Goal: Task Accomplishment & Management: Use online tool/utility

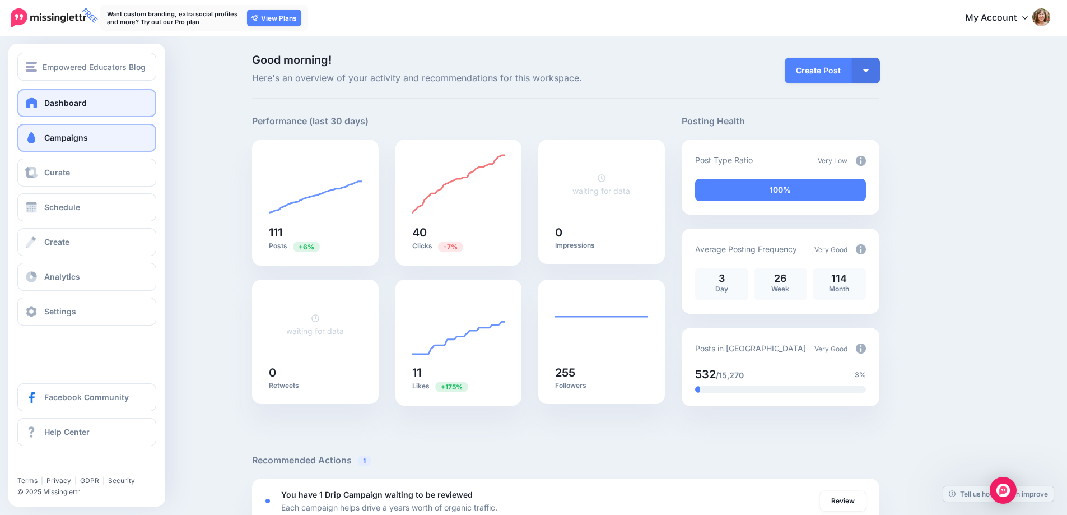
click at [55, 137] on span "Campaigns" at bounding box center [66, 138] width 44 height 10
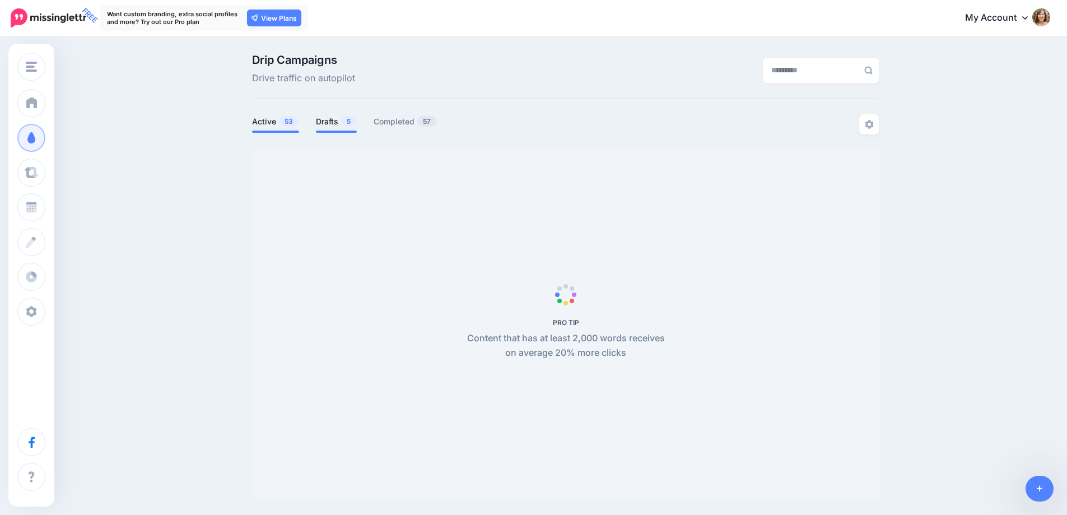
click at [338, 124] on link "Drafts 5" at bounding box center [336, 121] width 41 height 13
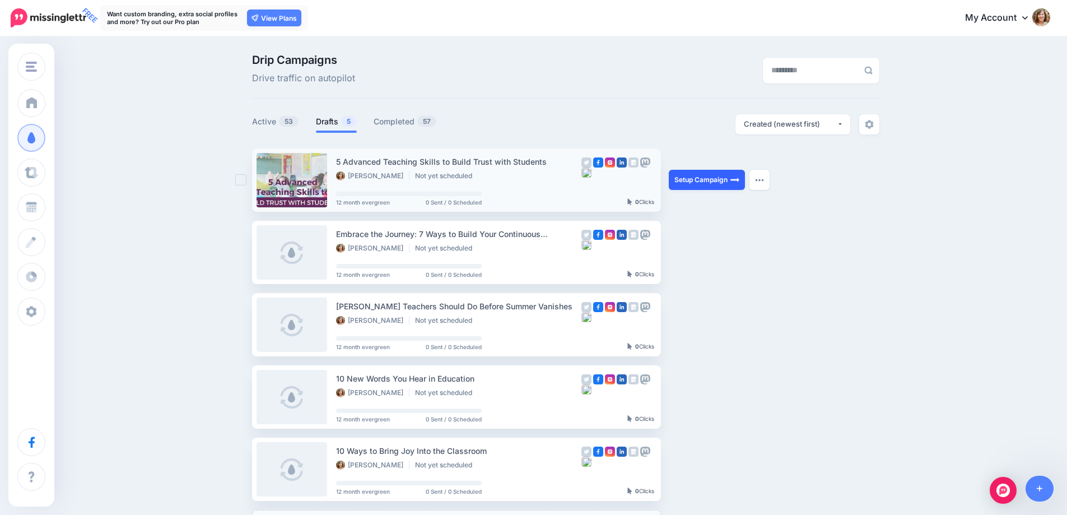
click at [717, 180] on link "Setup Campaign" at bounding box center [707, 180] width 76 height 20
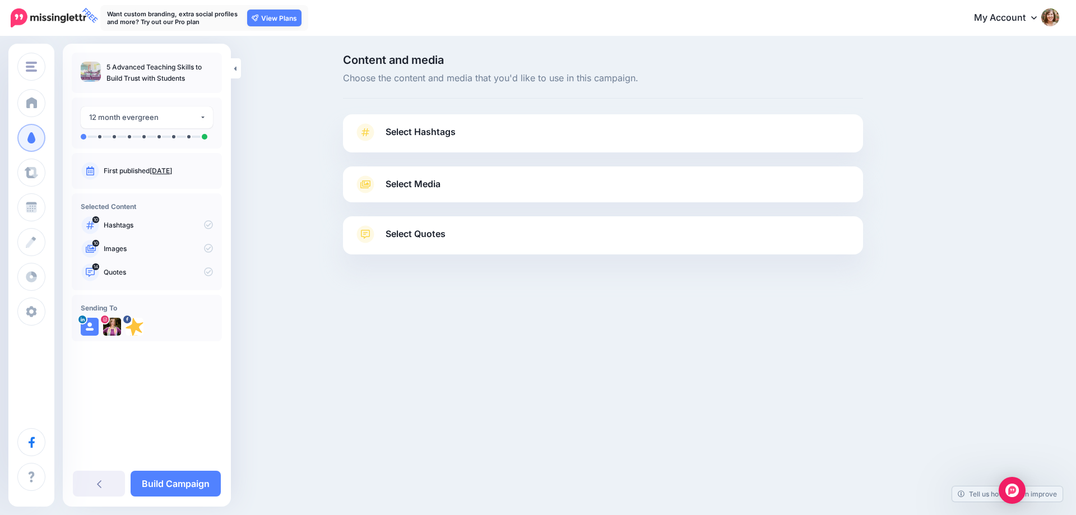
click at [422, 131] on span "Select Hashtags" at bounding box center [420, 131] width 70 height 15
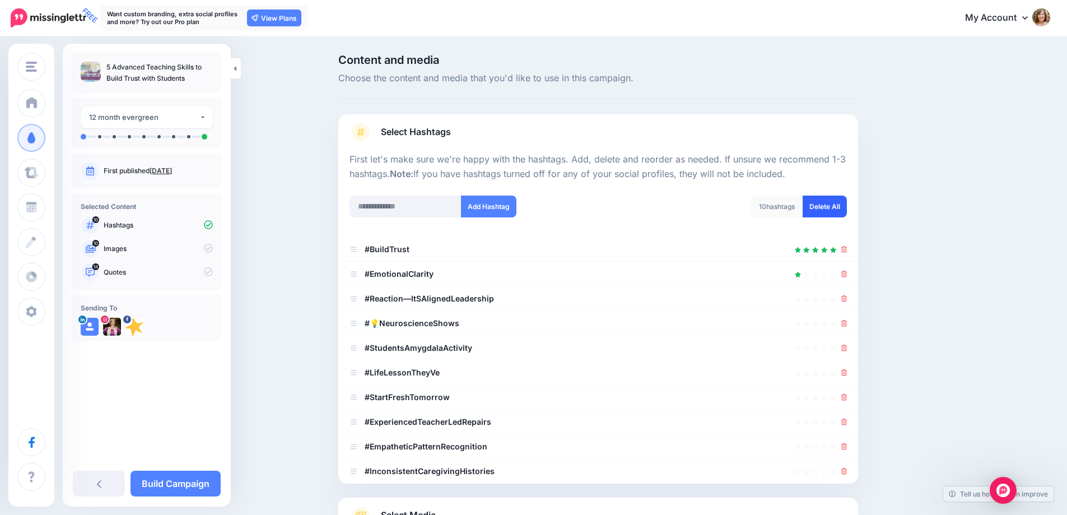
click at [831, 206] on link "Delete All" at bounding box center [825, 207] width 44 height 22
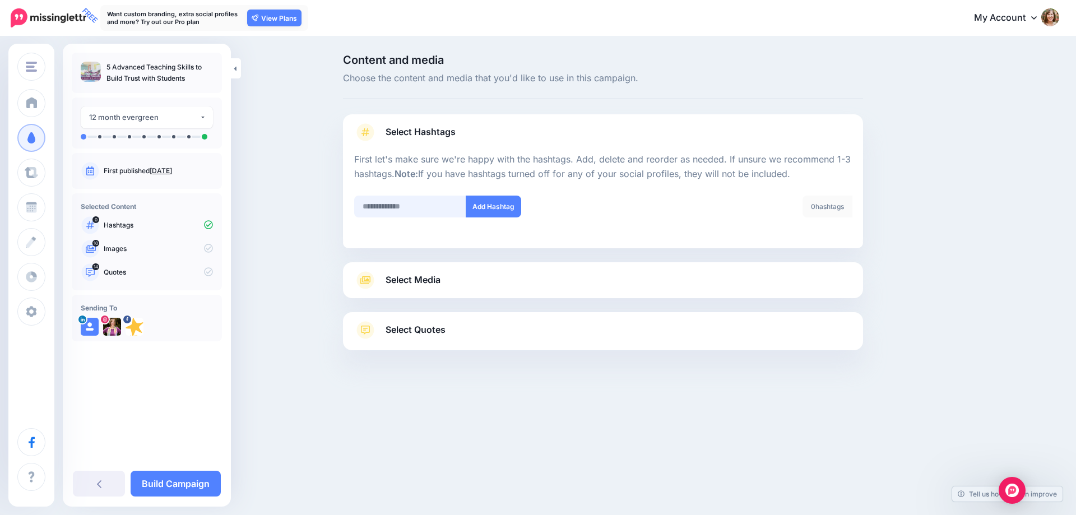
click at [391, 204] on input "text" at bounding box center [410, 207] width 112 height 22
type input "**********"
click at [490, 210] on button "Add Hashtag" at bounding box center [493, 207] width 55 height 22
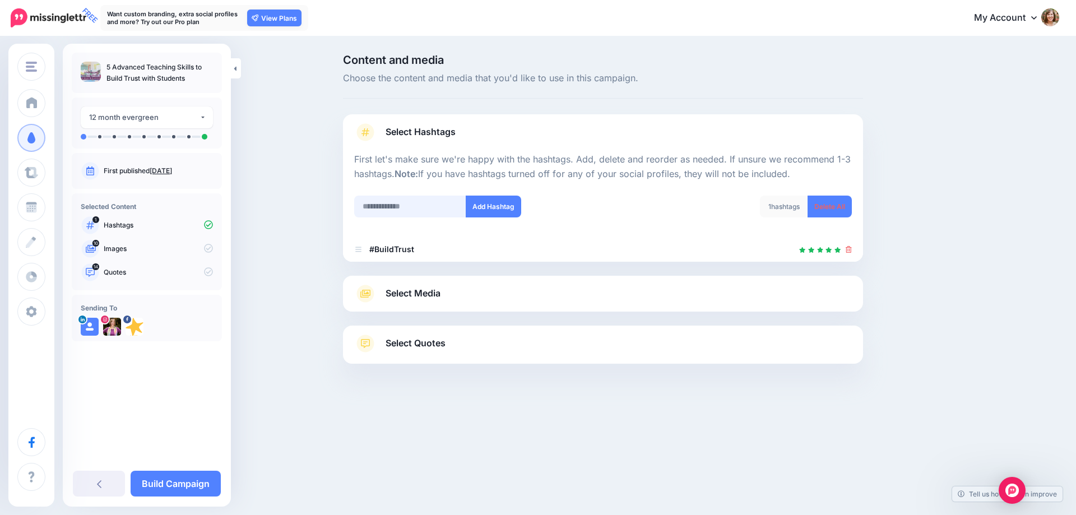
click at [418, 207] on input "text" at bounding box center [410, 207] width 112 height 22
type input "**********"
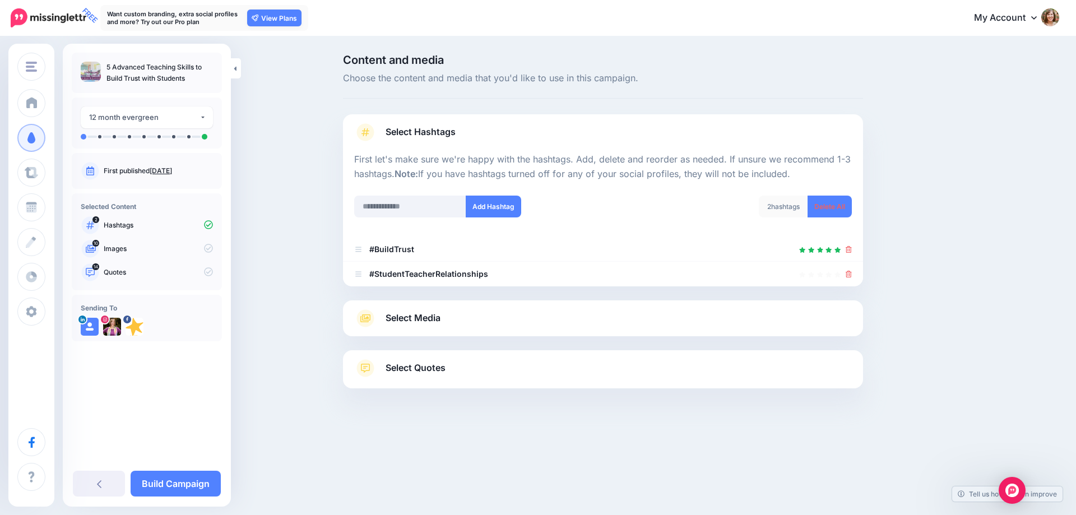
click at [418, 318] on span "Select Media" at bounding box center [412, 317] width 55 height 15
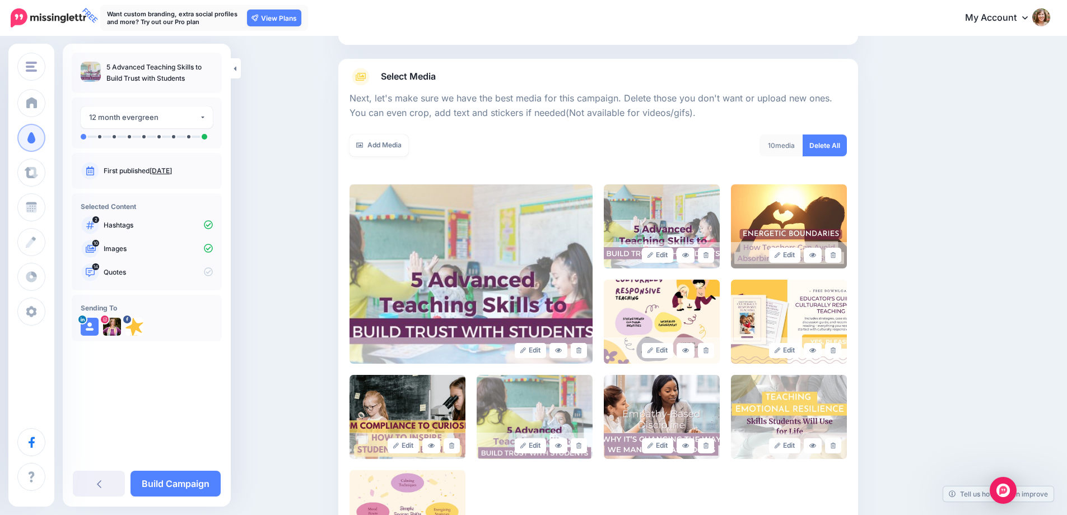
scroll to position [168, 0]
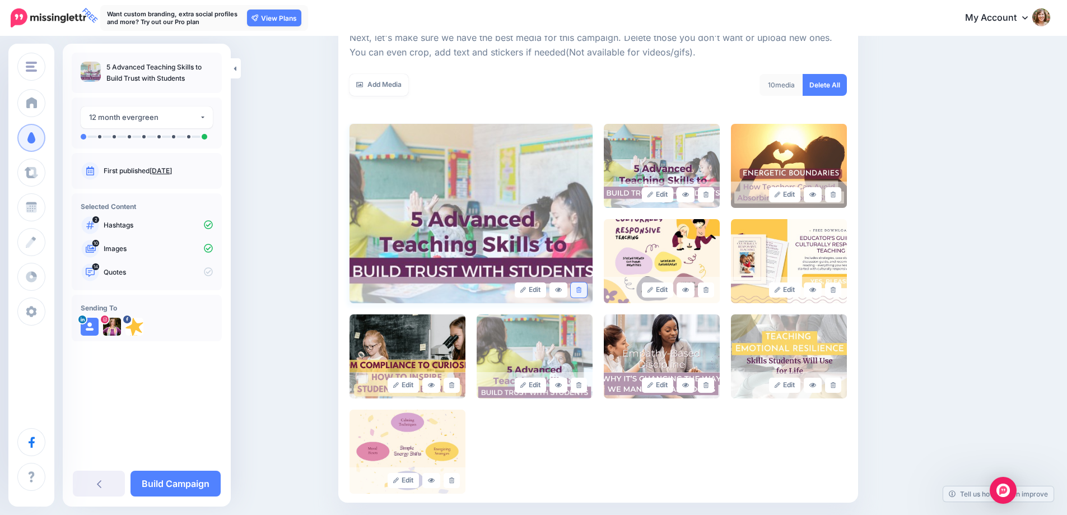
click at [586, 293] on link at bounding box center [579, 289] width 16 height 15
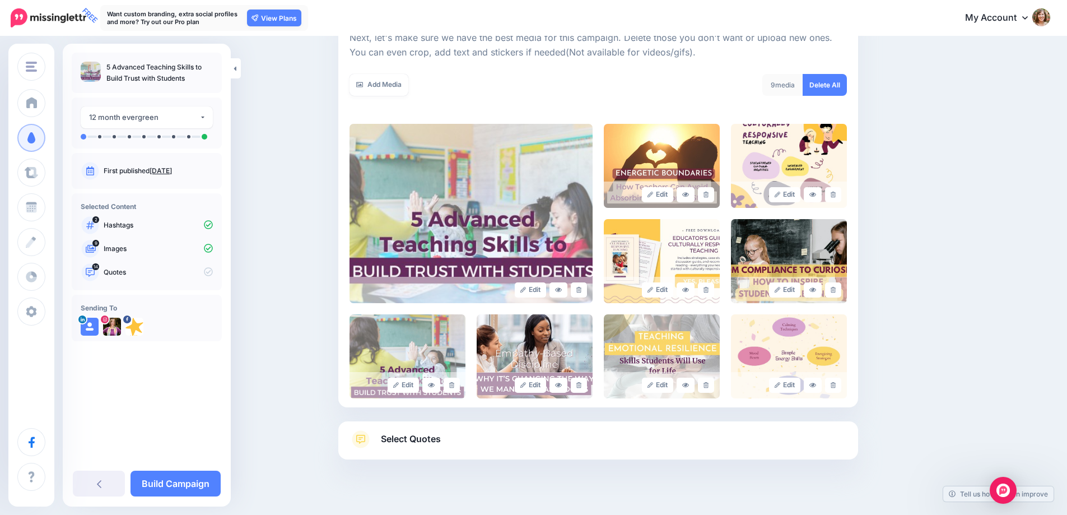
click at [586, 293] on link at bounding box center [579, 289] width 16 height 15
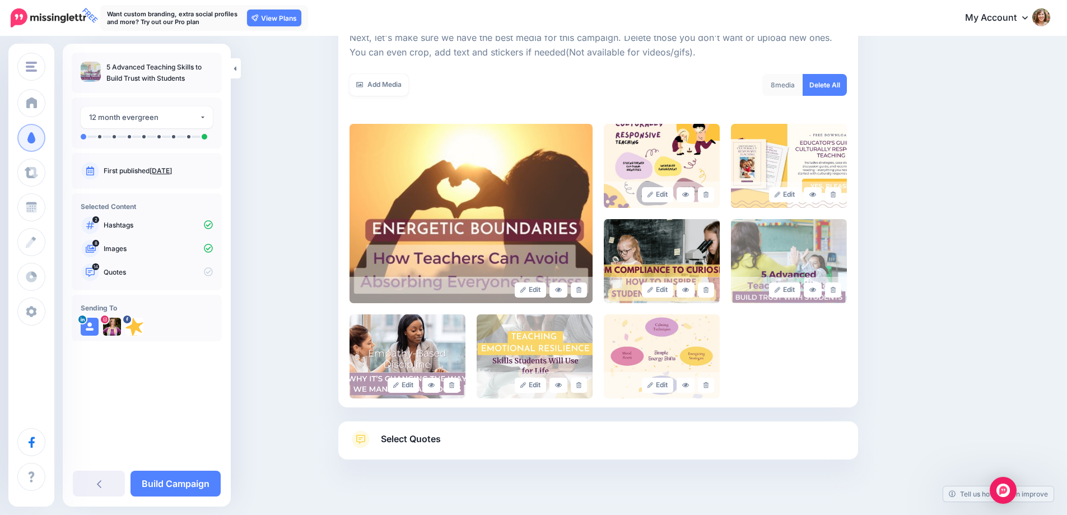
click at [586, 293] on link at bounding box center [579, 289] width 16 height 15
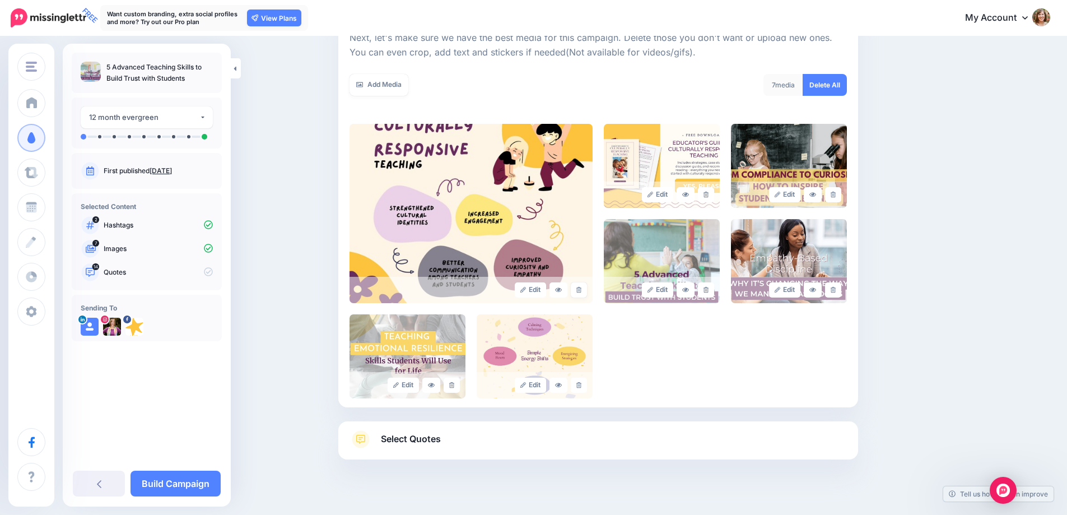
click at [586, 293] on link at bounding box center [579, 289] width 16 height 15
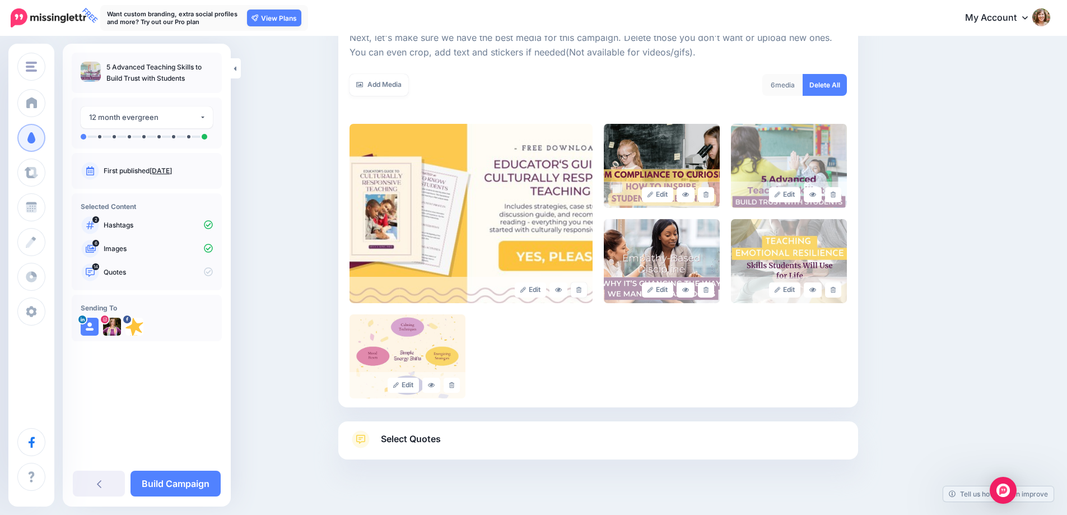
click at [586, 293] on link at bounding box center [579, 289] width 16 height 15
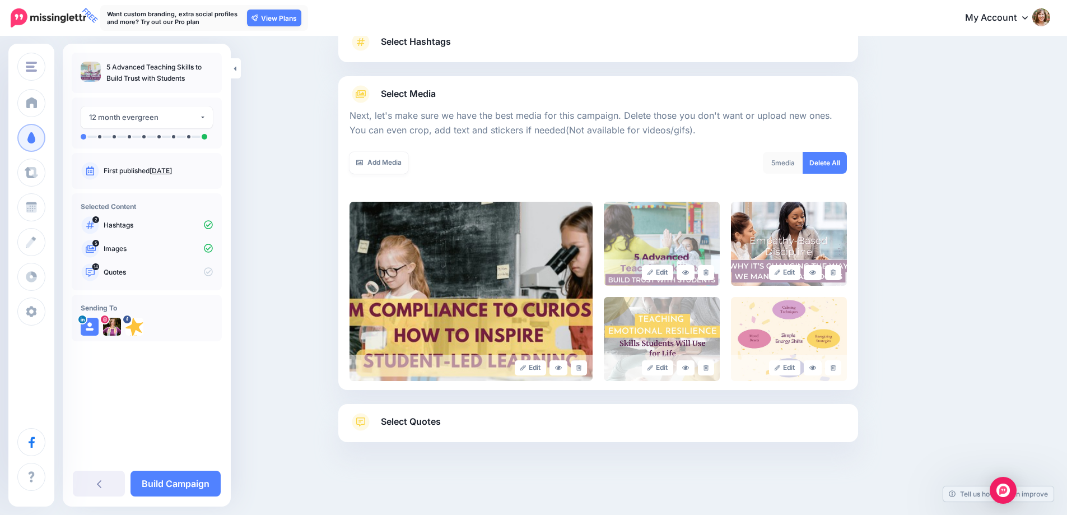
scroll to position [90, 0]
click at [582, 367] on icon at bounding box center [579, 368] width 5 height 6
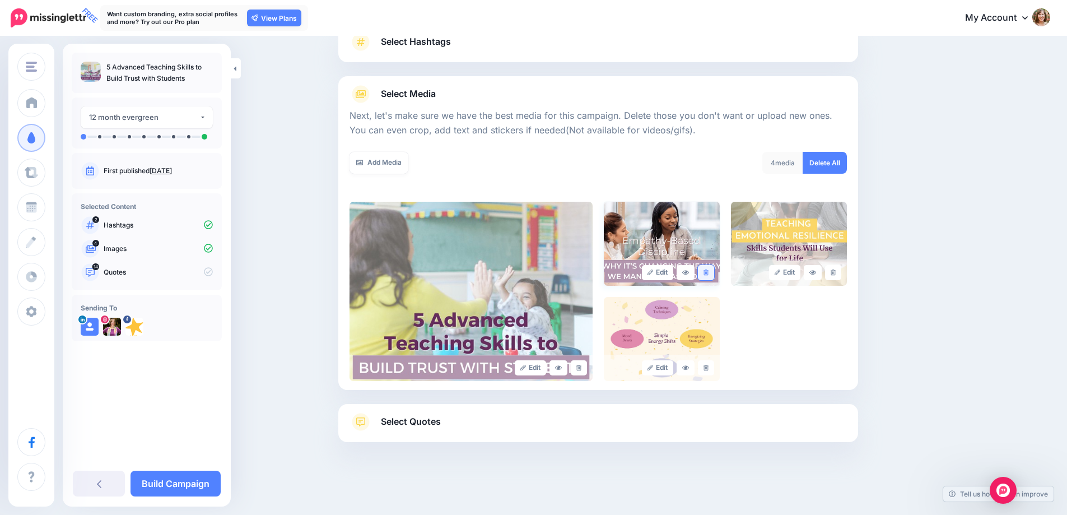
click at [712, 269] on link at bounding box center [706, 272] width 16 height 15
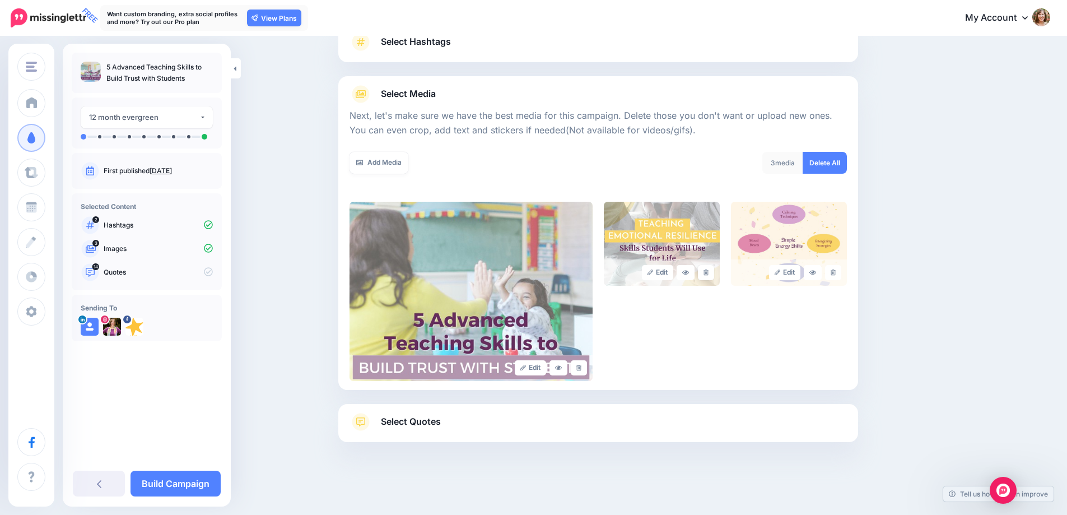
click at [712, 269] on link at bounding box center [706, 272] width 16 height 15
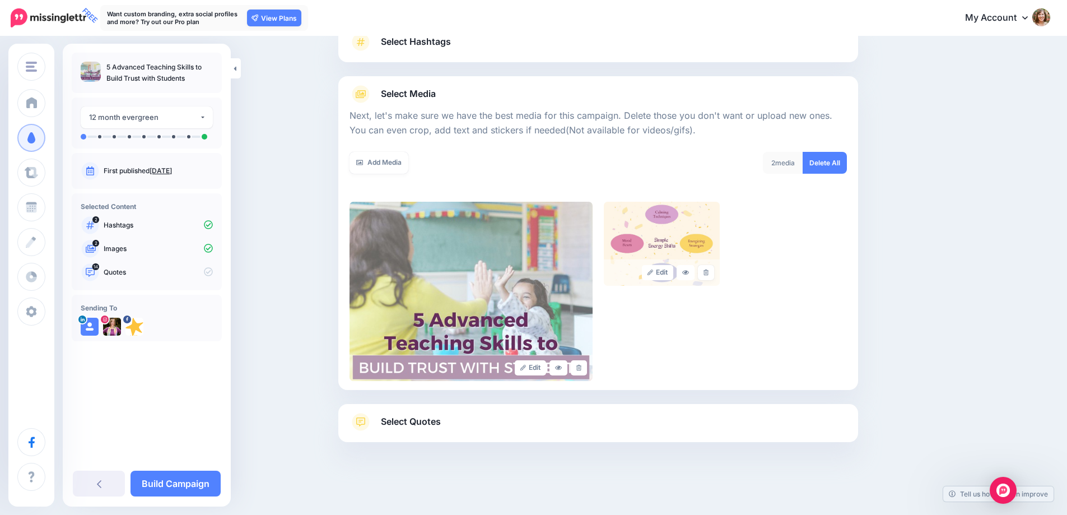
click at [712, 269] on link at bounding box center [706, 272] width 16 height 15
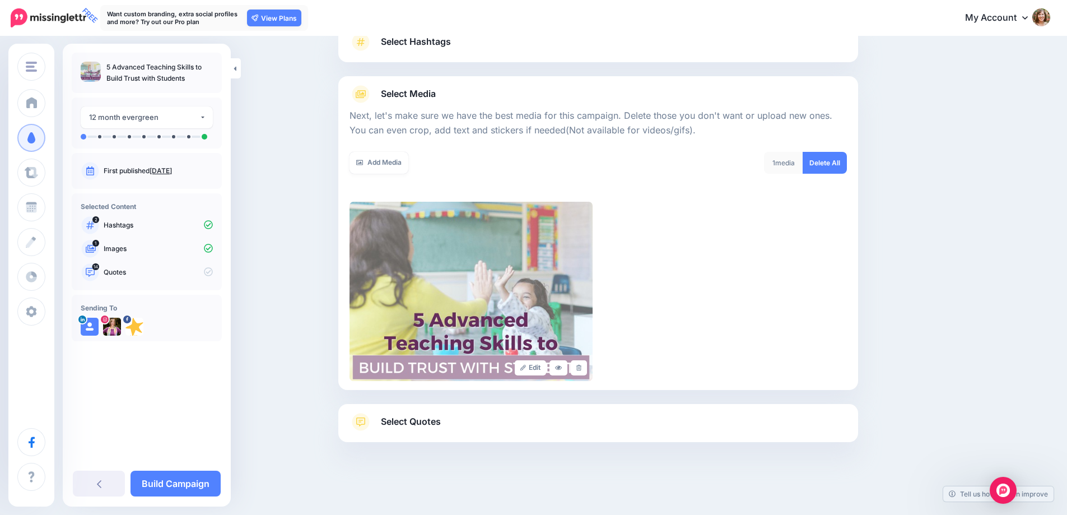
click at [425, 419] on span "Select Quotes" at bounding box center [411, 421] width 60 height 15
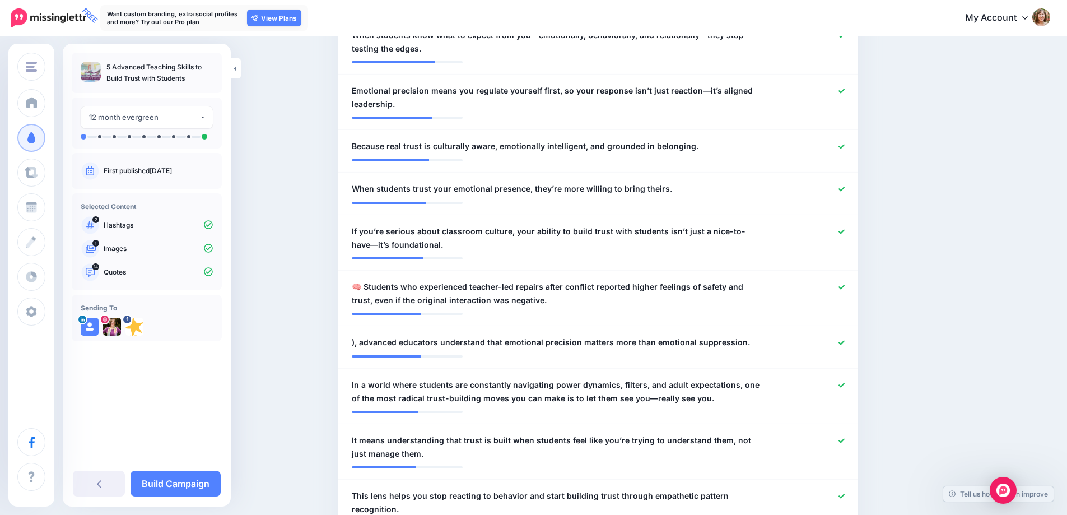
scroll to position [651, 0]
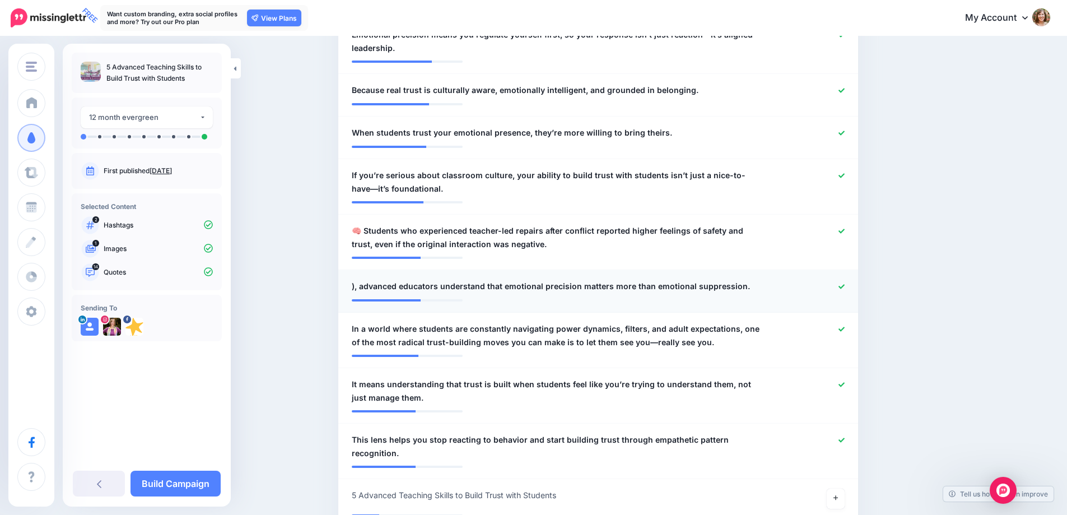
click at [844, 285] on icon at bounding box center [842, 287] width 6 height 6
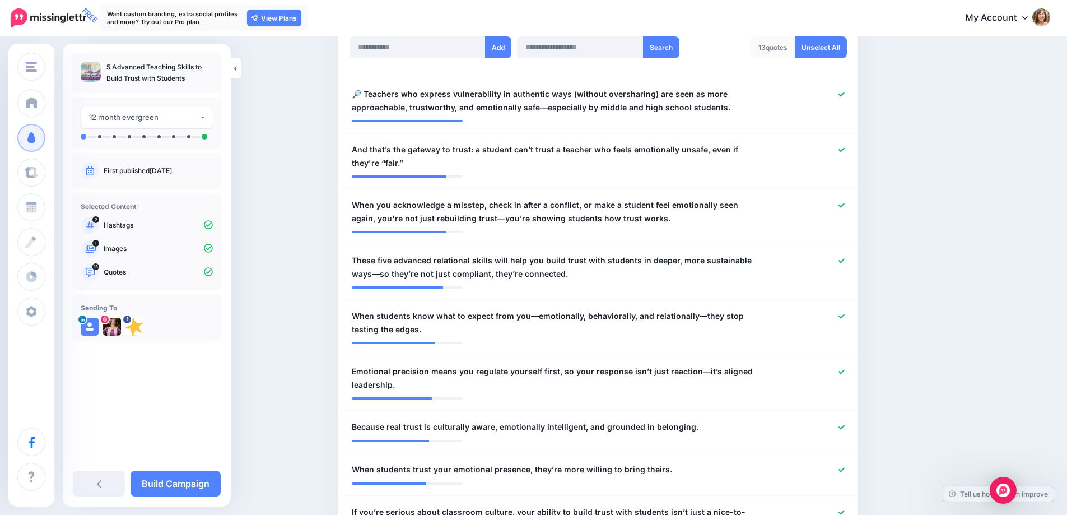
scroll to position [314, 0]
click at [849, 94] on div at bounding box center [811, 100] width 85 height 27
click at [845, 95] on icon at bounding box center [842, 93] width 6 height 4
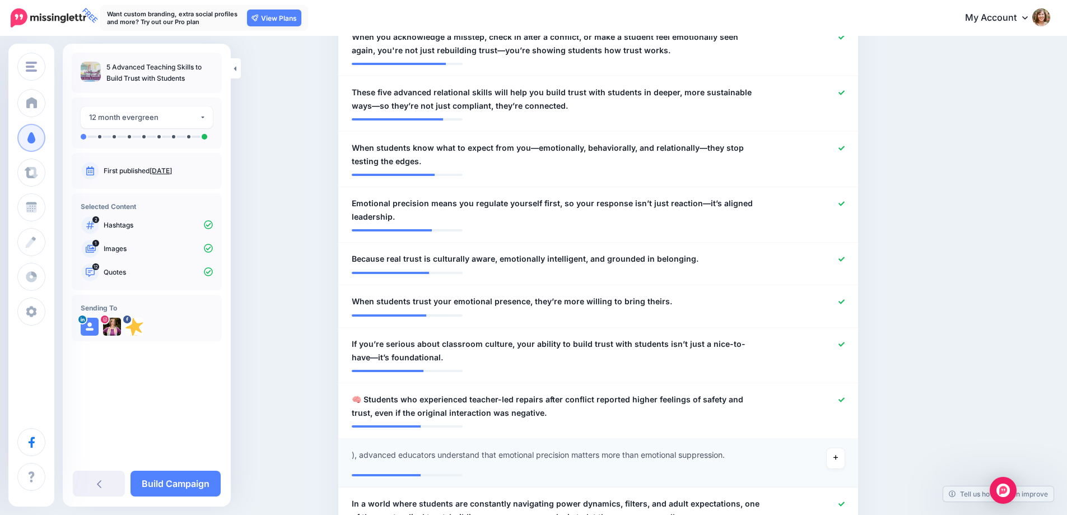
scroll to position [482, 0]
click at [844, 401] on icon at bounding box center [842, 399] width 6 height 6
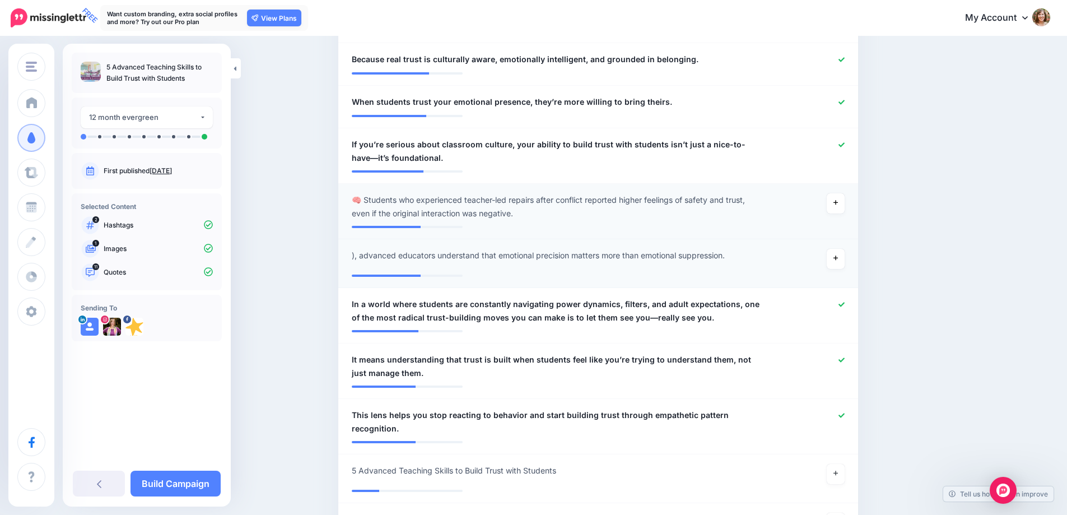
scroll to position [707, 0]
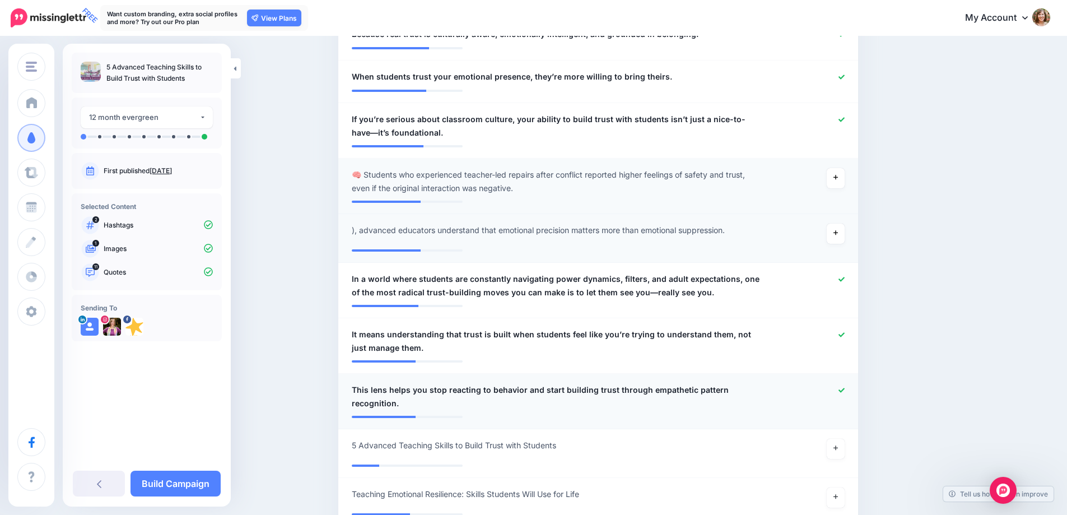
click at [845, 389] on icon at bounding box center [842, 390] width 6 height 6
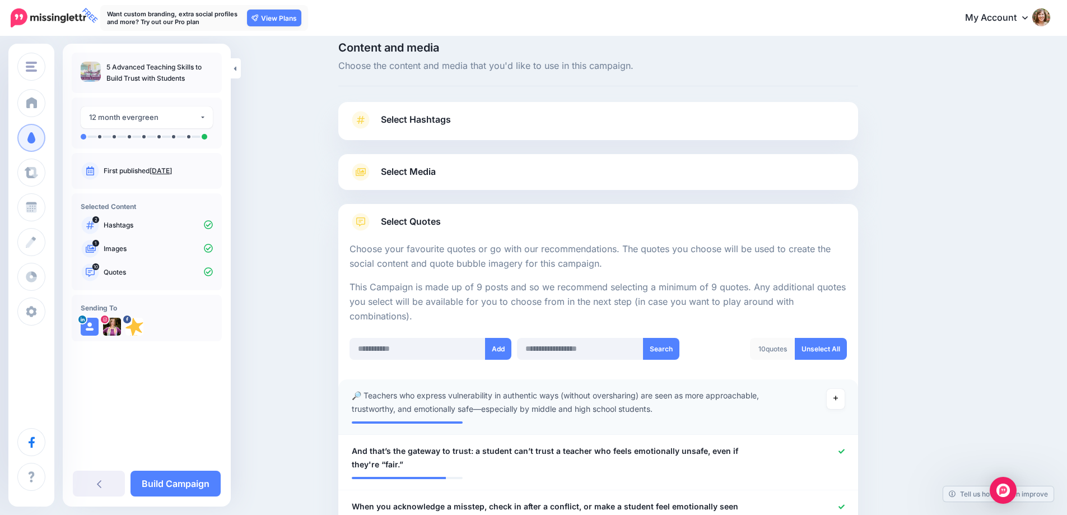
scroll to position [0, 0]
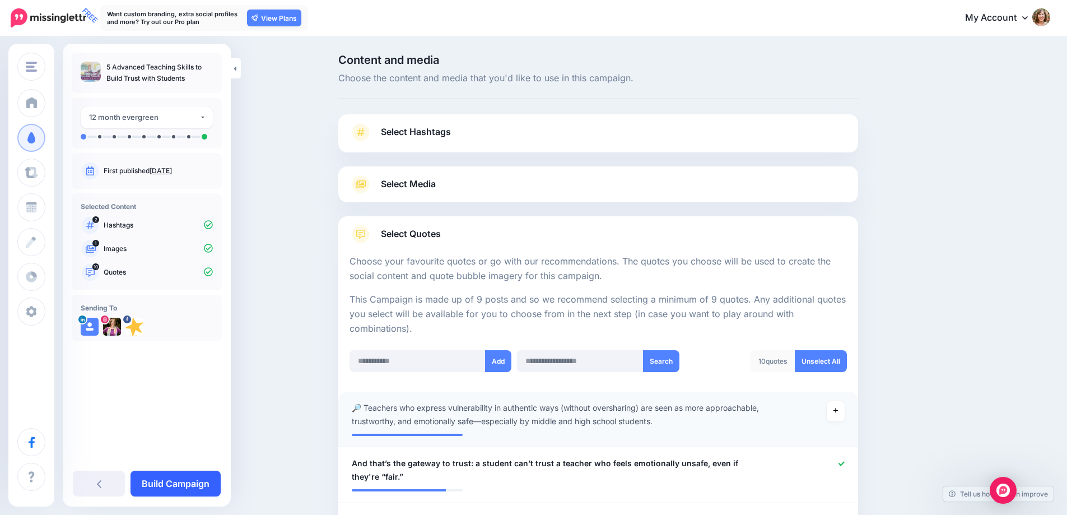
click at [198, 490] on link "Build Campaign" at bounding box center [176, 484] width 90 height 26
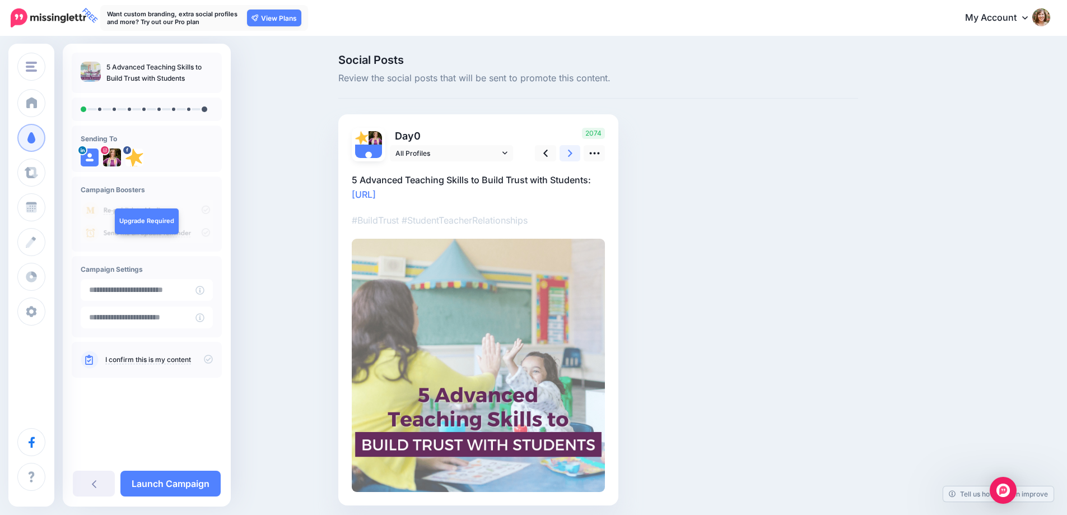
click at [569, 160] on link at bounding box center [570, 153] width 21 height 16
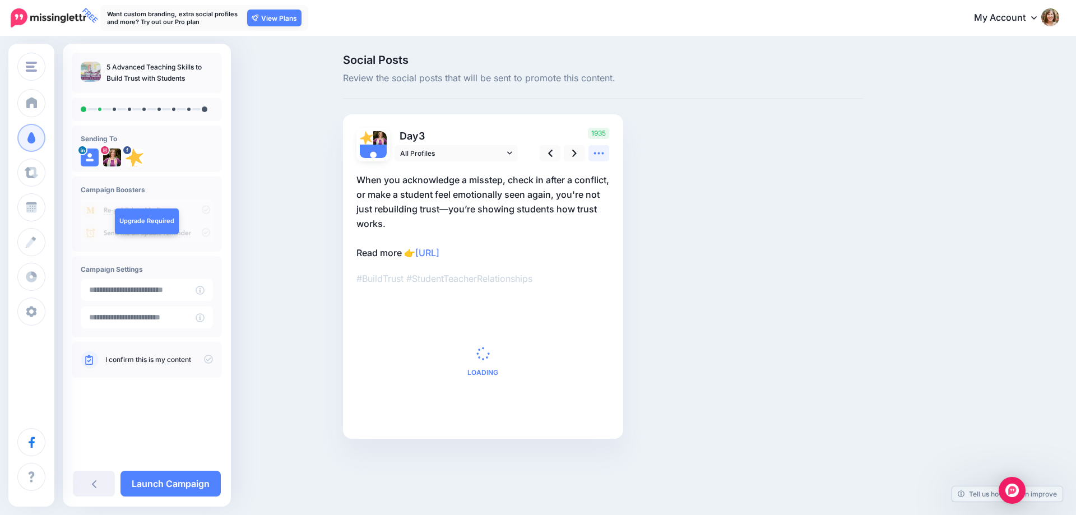
click at [593, 155] on icon at bounding box center [599, 153] width 12 height 12
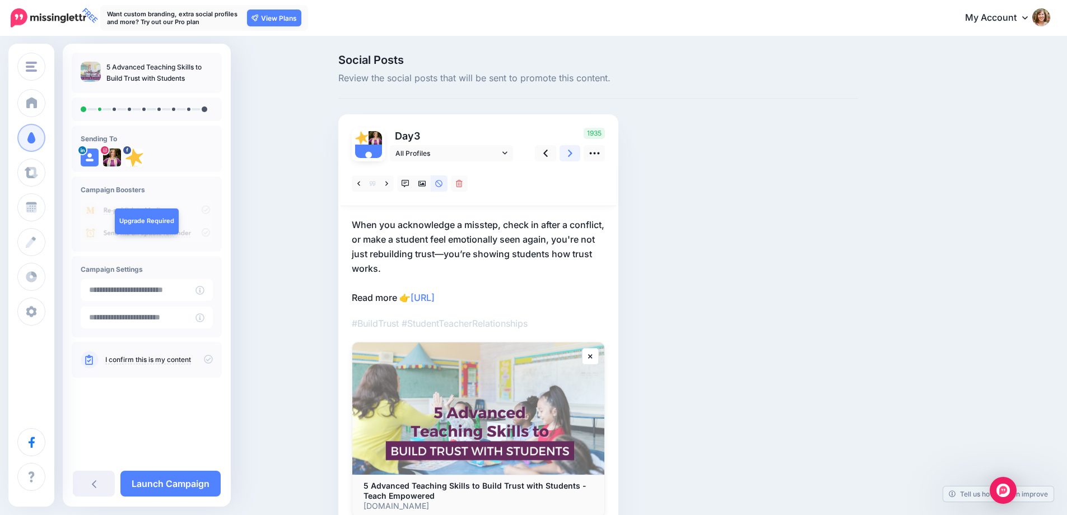
click at [577, 153] on link at bounding box center [570, 153] width 21 height 16
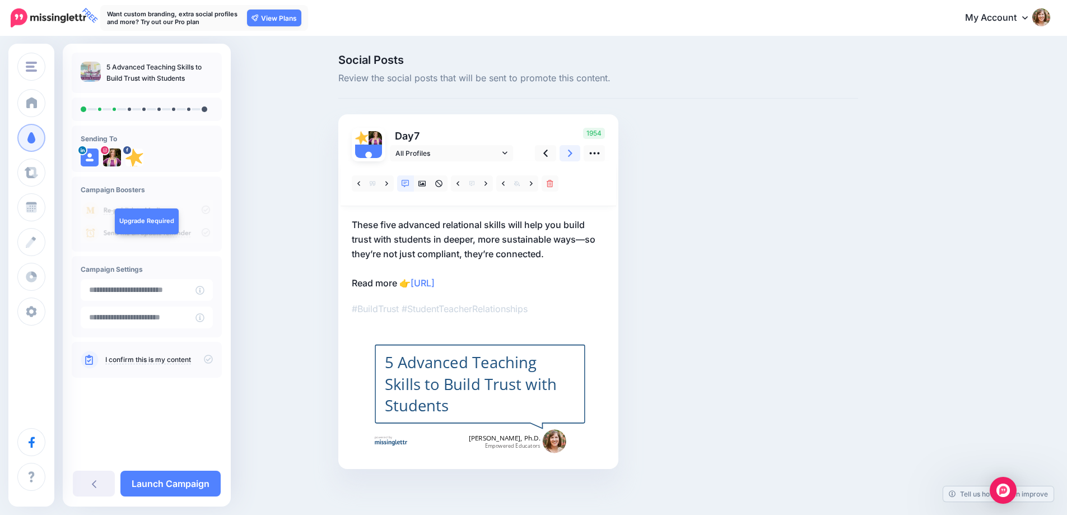
click at [577, 153] on link at bounding box center [570, 153] width 21 height 16
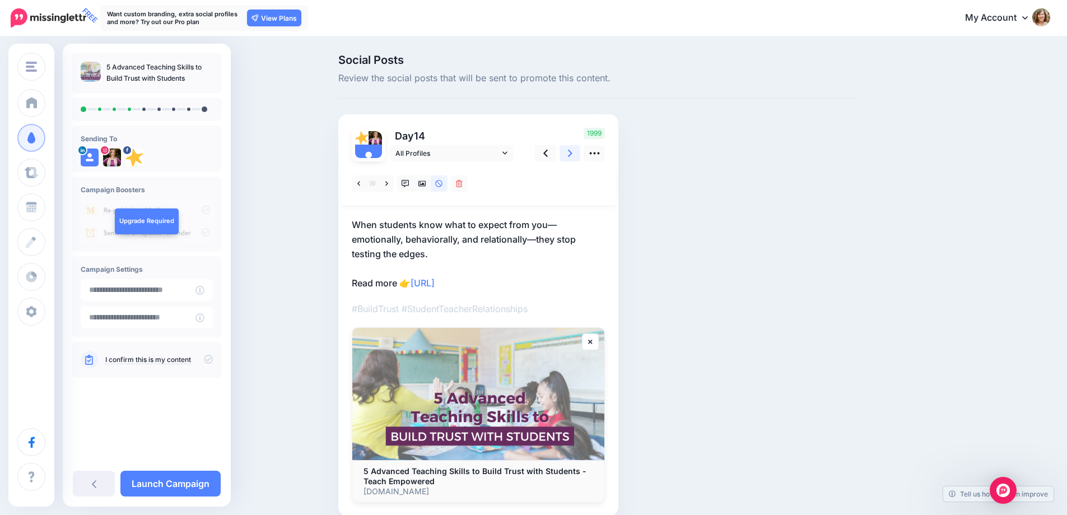
click at [577, 153] on link at bounding box center [570, 153] width 21 height 16
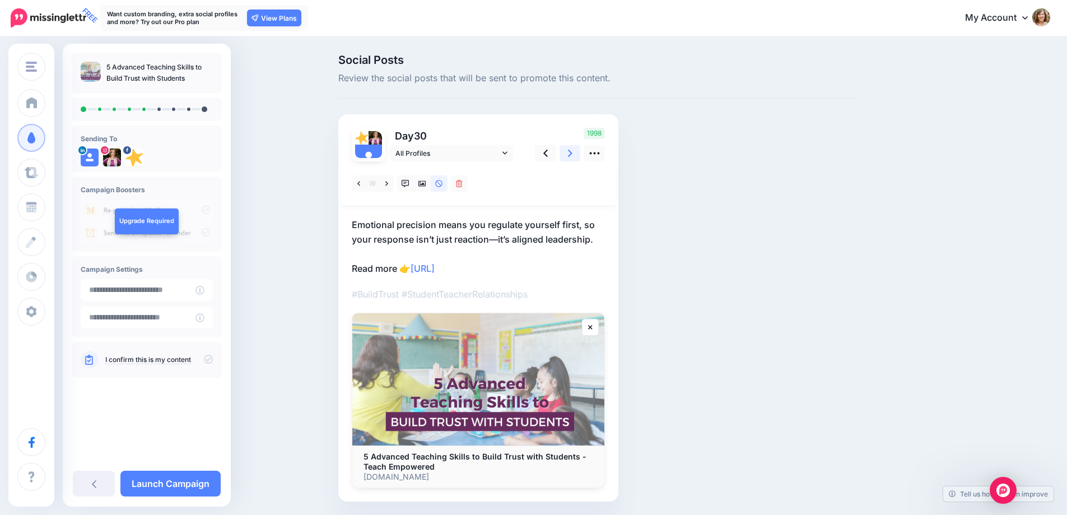
click at [577, 153] on link at bounding box center [570, 153] width 21 height 16
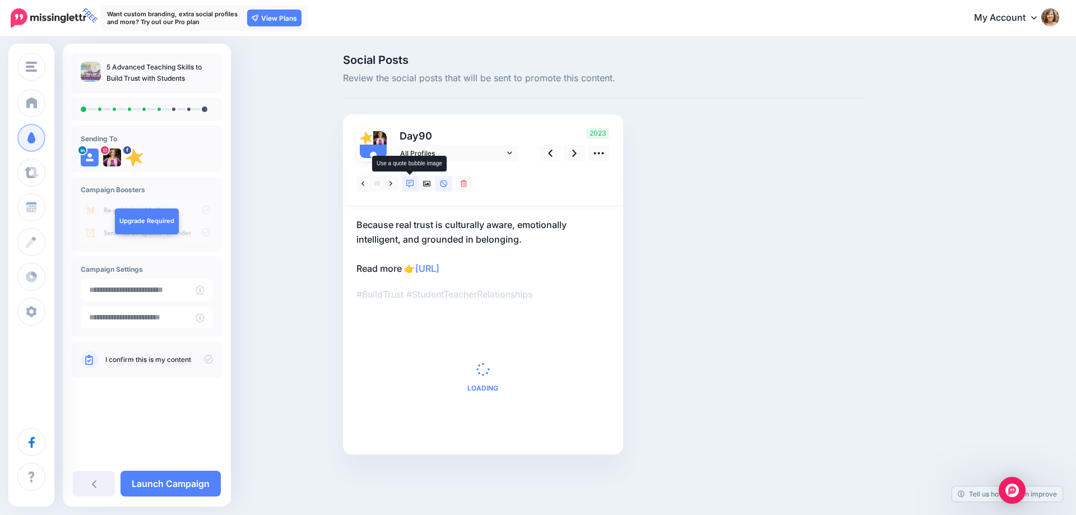
click at [411, 181] on icon at bounding box center [410, 184] width 8 height 8
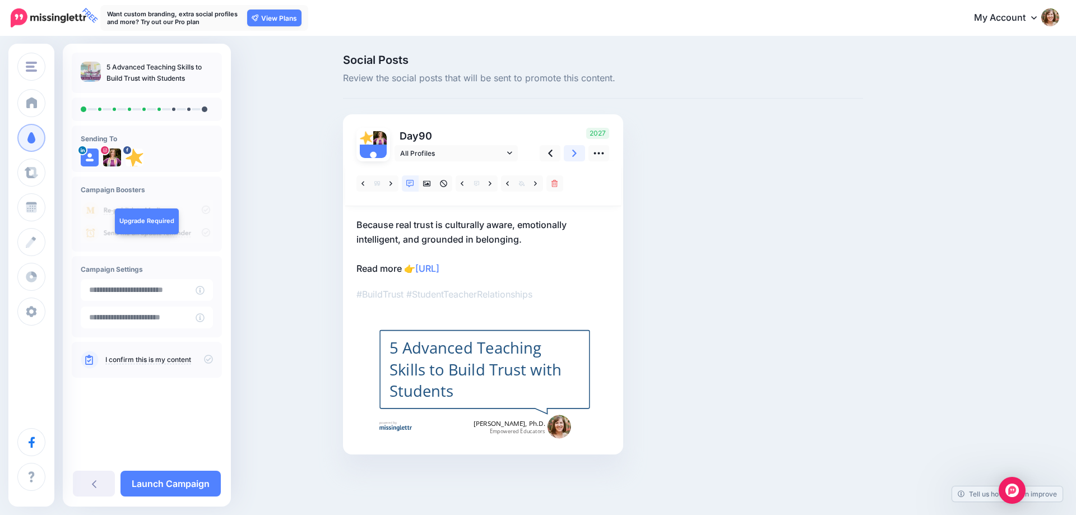
click at [576, 152] on icon at bounding box center [574, 153] width 4 height 12
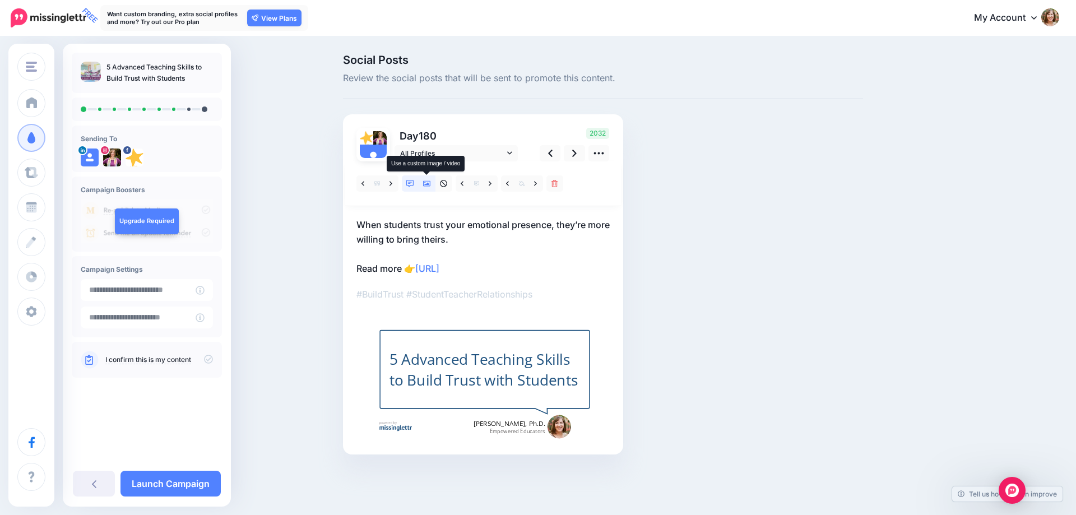
click at [426, 184] on icon at bounding box center [427, 184] width 8 height 6
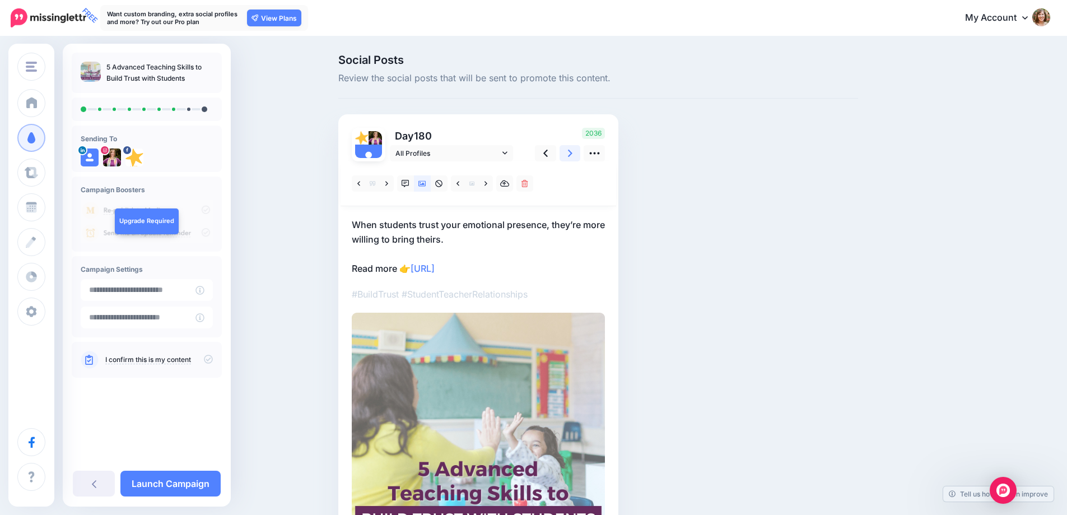
click at [573, 155] on icon at bounding box center [570, 153] width 4 height 12
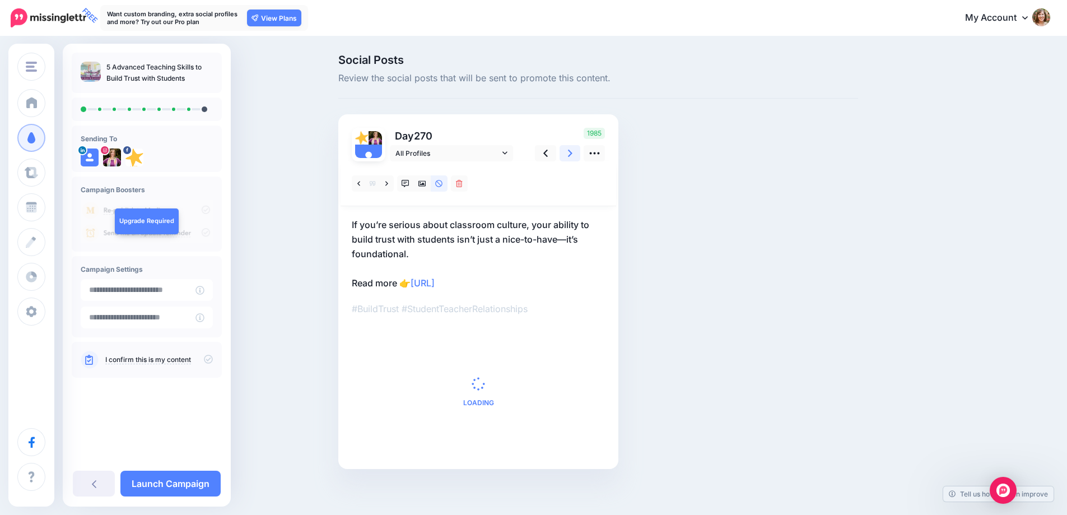
click at [573, 155] on icon at bounding box center [570, 153] width 4 height 12
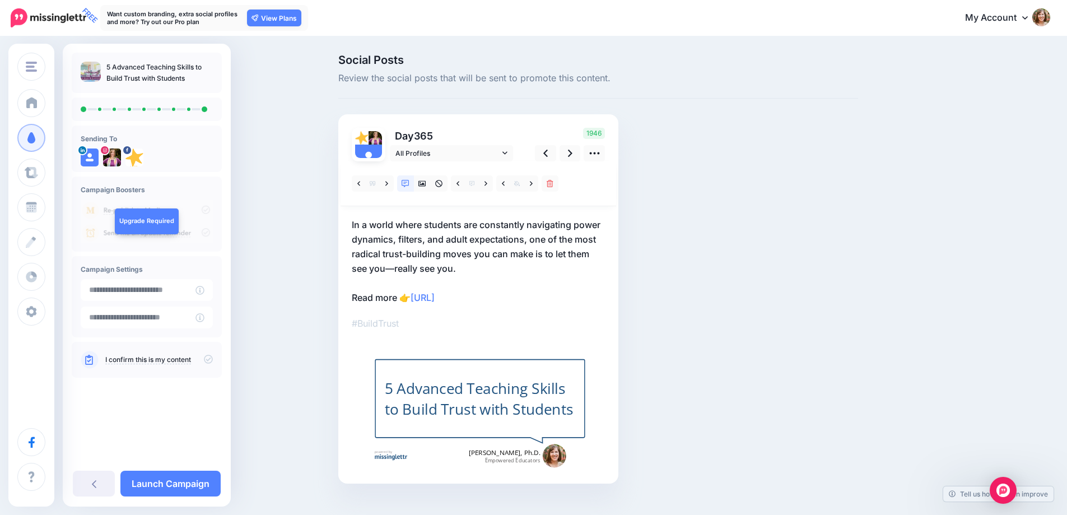
click at [209, 360] on icon at bounding box center [208, 359] width 9 height 9
click at [181, 487] on link "Launch Campaign" at bounding box center [170, 484] width 100 height 26
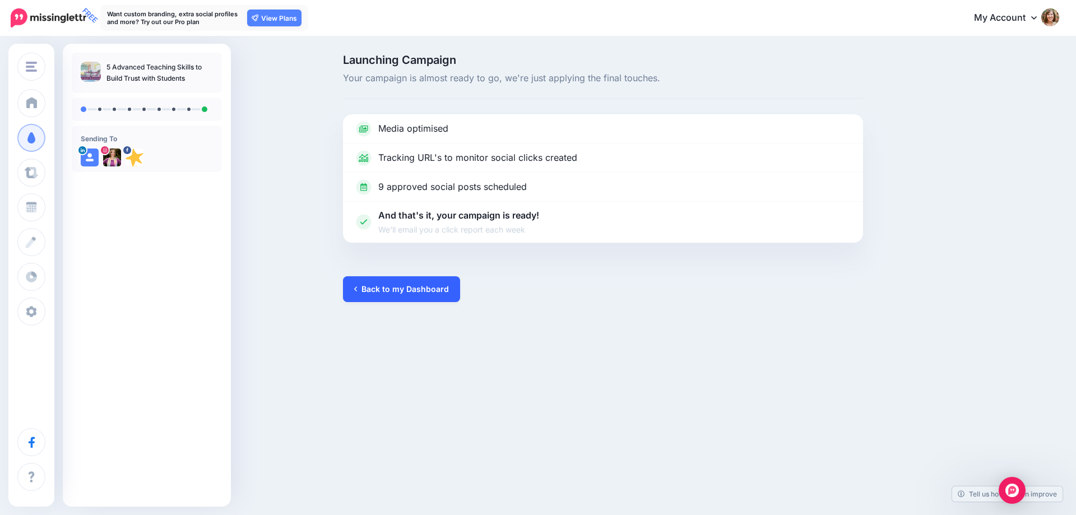
click at [381, 297] on link "Back to my Dashboard" at bounding box center [401, 289] width 117 height 26
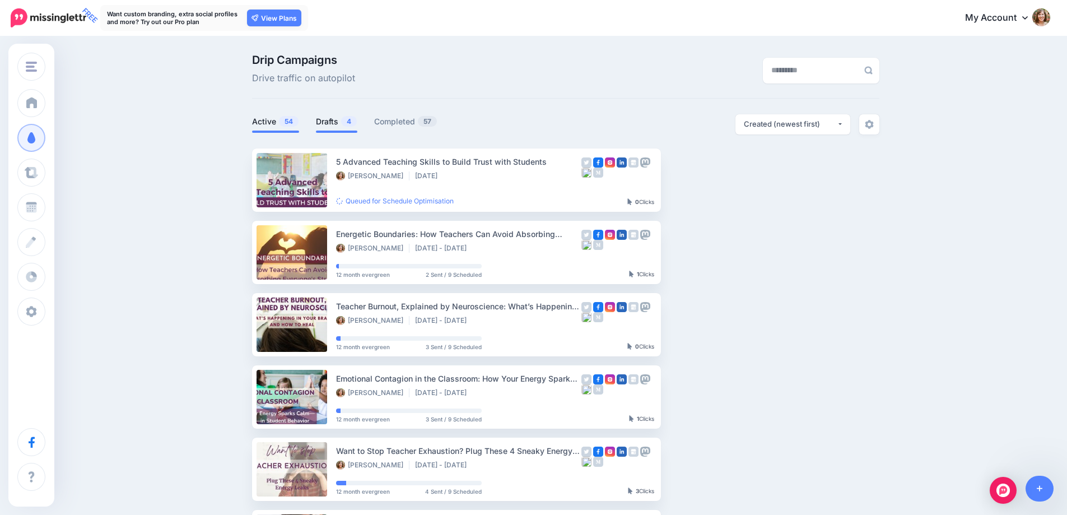
click at [335, 123] on link "Drafts 4" at bounding box center [336, 121] width 41 height 13
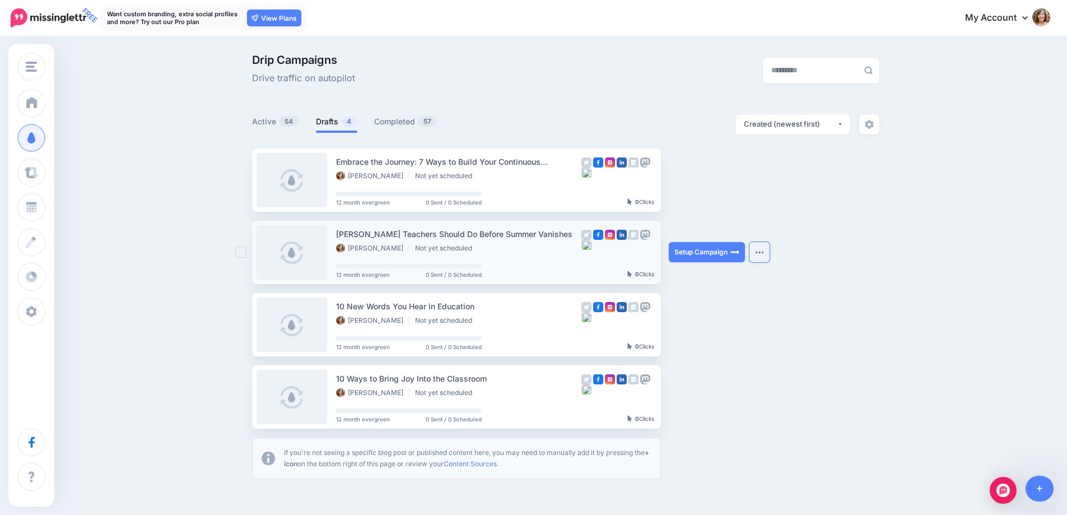
click at [767, 256] on button "button" at bounding box center [760, 252] width 20 height 20
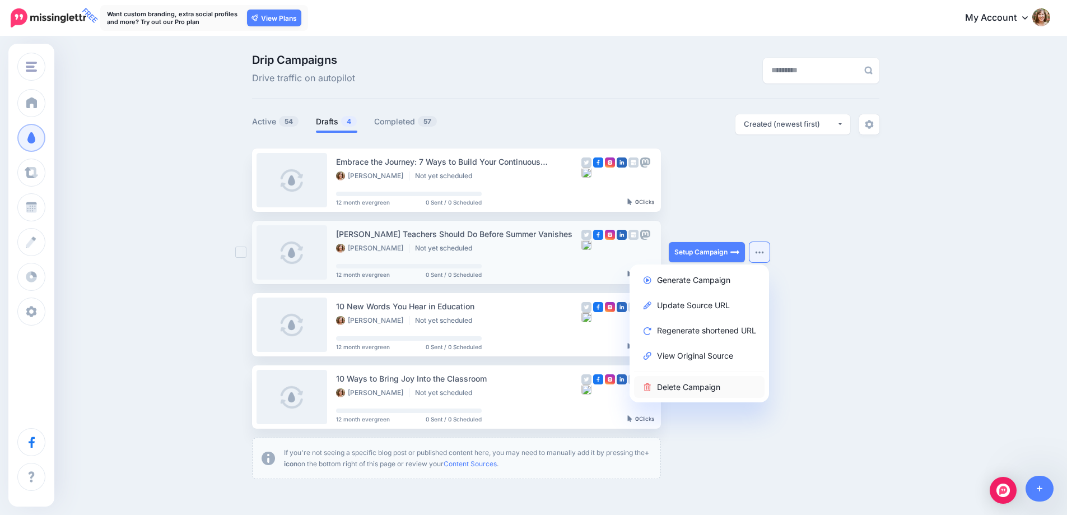
click at [705, 387] on link "Delete Campaign" at bounding box center [699, 387] width 131 height 22
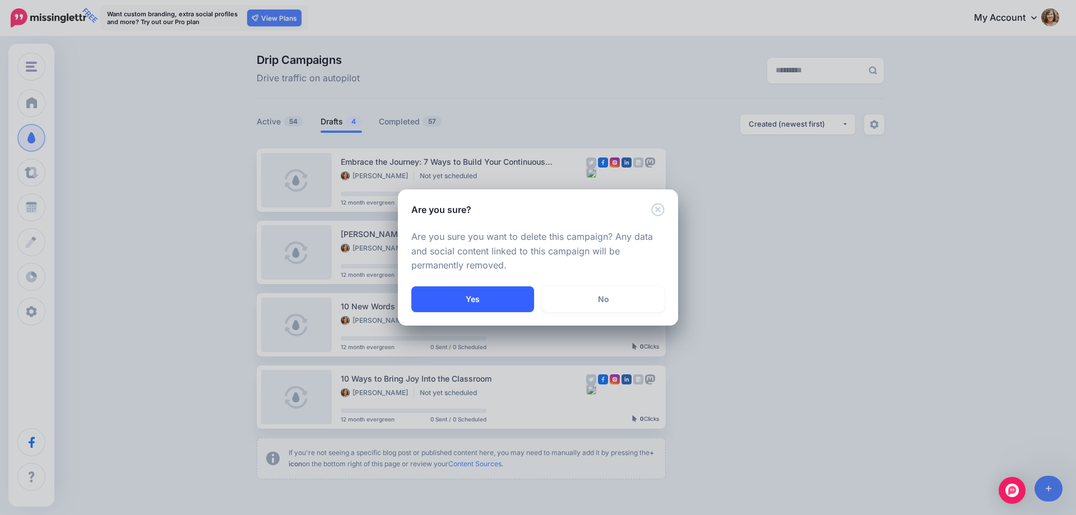
click at [498, 295] on button "Yes" at bounding box center [472, 299] width 123 height 26
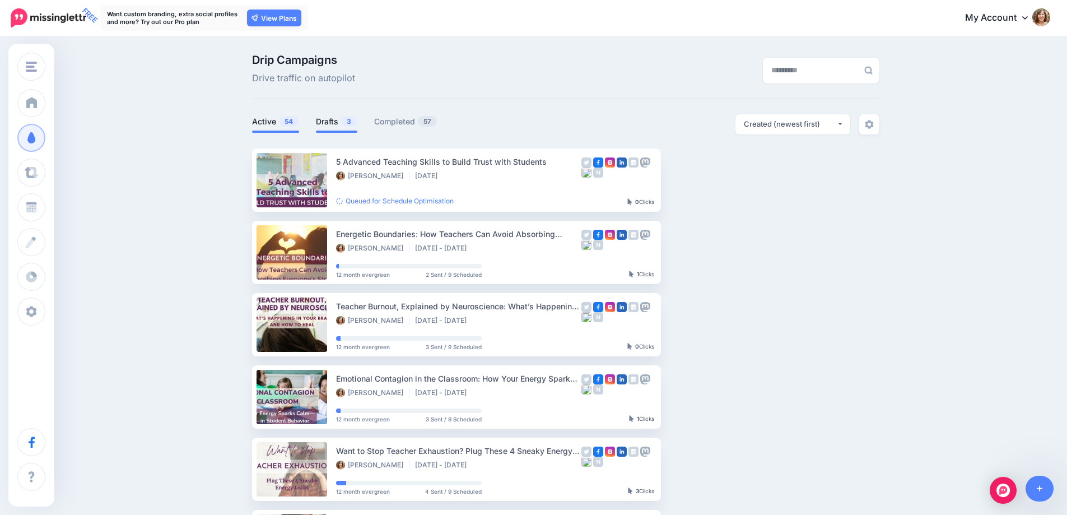
click at [332, 122] on link "Drafts 3" at bounding box center [336, 121] width 41 height 13
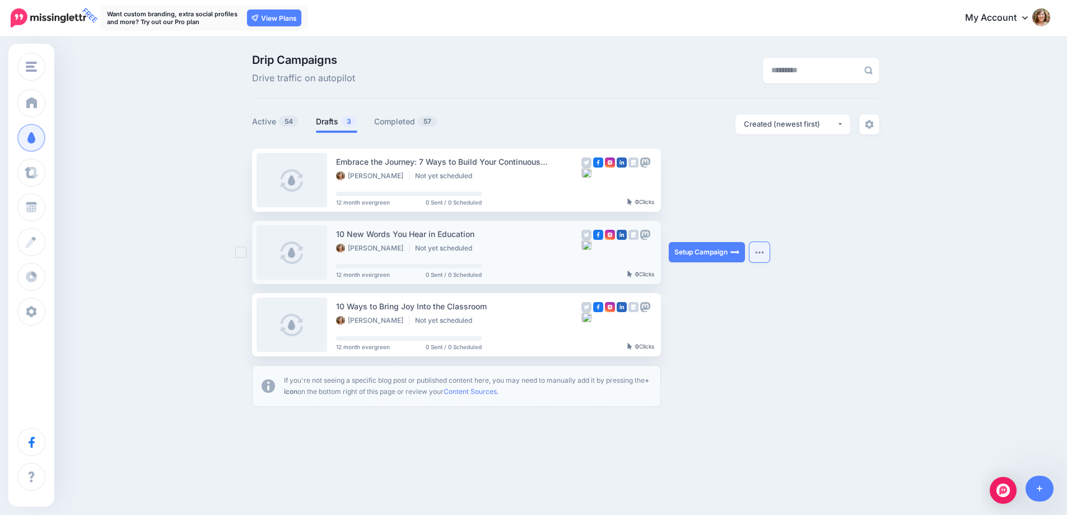
click at [763, 256] on button "button" at bounding box center [760, 252] width 20 height 20
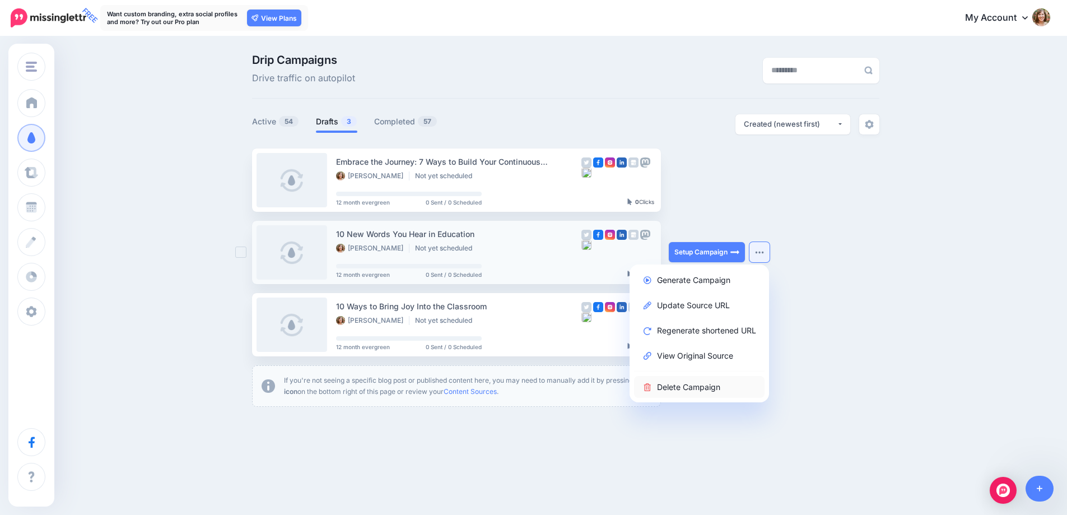
click at [714, 384] on link "Delete Campaign" at bounding box center [699, 387] width 131 height 22
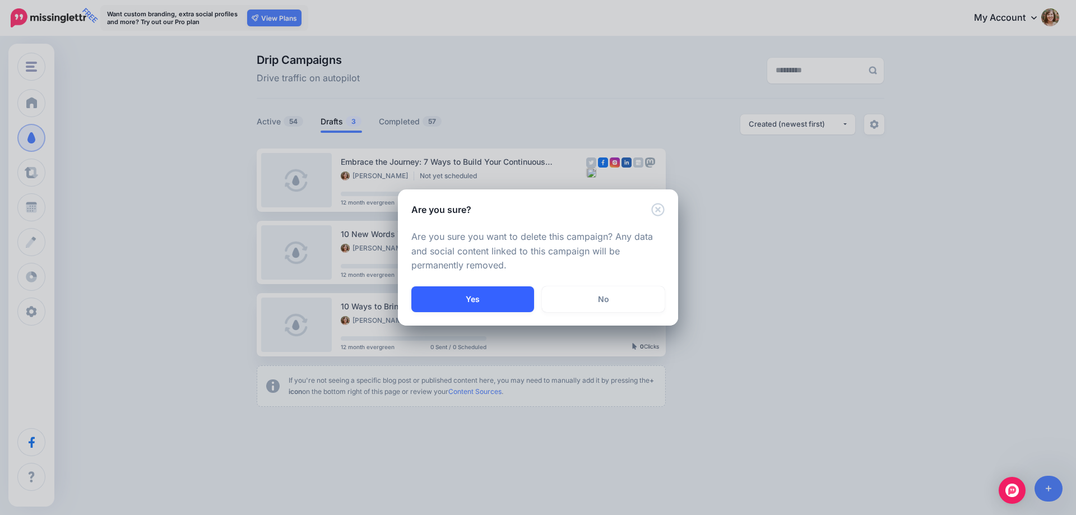
click at [518, 303] on button "Yes" at bounding box center [472, 299] width 123 height 26
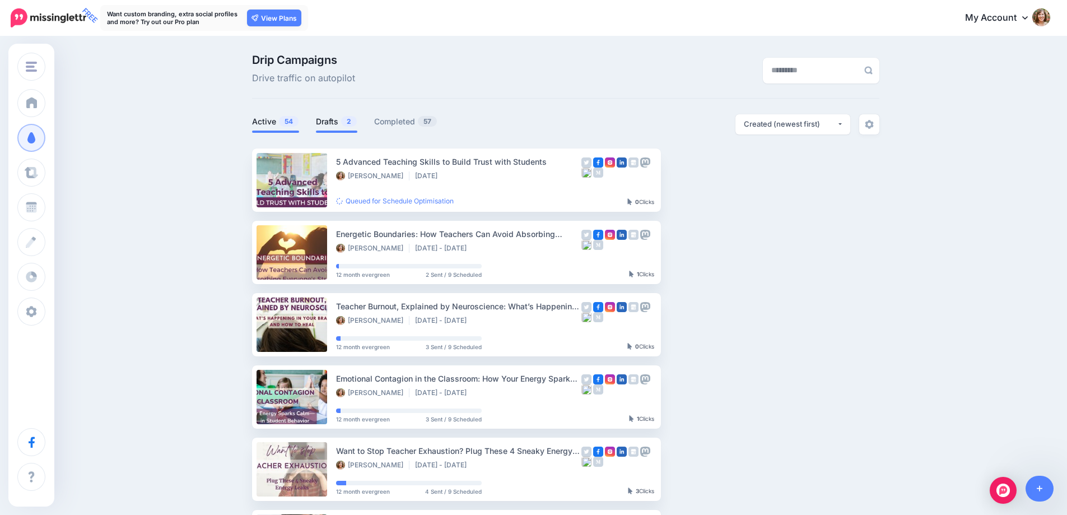
click at [331, 119] on link "Drafts 2" at bounding box center [336, 121] width 41 height 13
